Goal: Use online tool/utility: Use online tool/utility

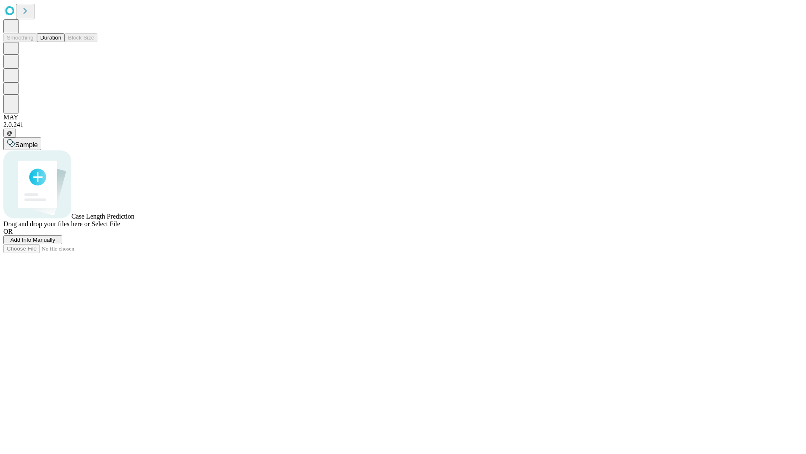
click at [61, 42] on button "Duration" at bounding box center [51, 37] width 28 height 9
click at [120, 227] on span "Select File" at bounding box center [106, 223] width 29 height 7
